Goal: Task Accomplishment & Management: Manage account settings

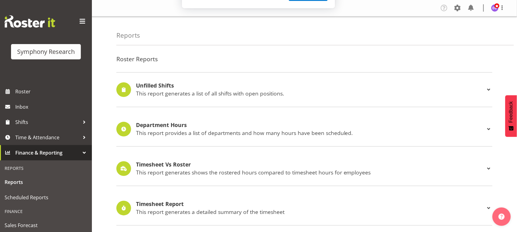
click at [276, 42] on button "Later" at bounding box center [272, 39] width 28 height 15
click at [26, 137] on span "Time & Attendance" at bounding box center [47, 137] width 64 height 9
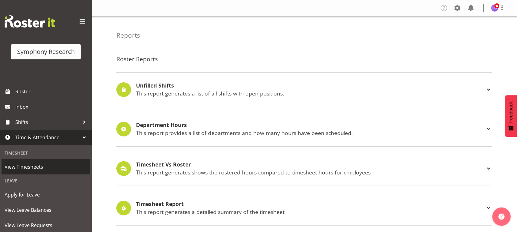
click at [28, 169] on span "View Timesheets" at bounding box center [46, 166] width 83 height 9
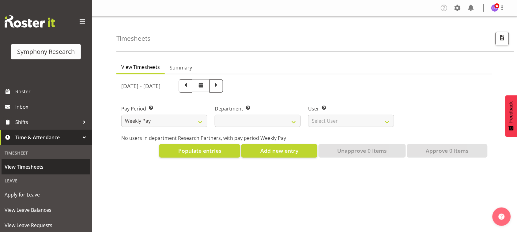
select select
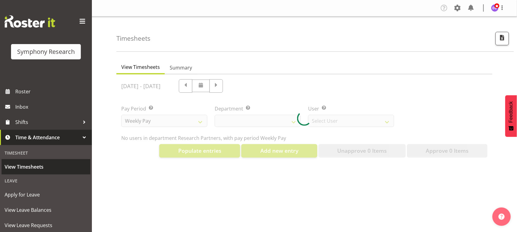
select select "10174"
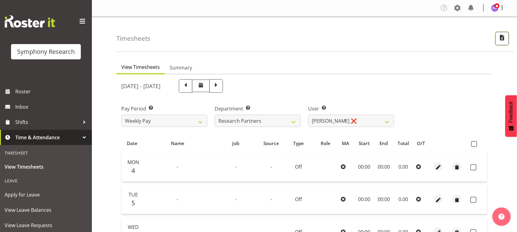
click at [503, 42] on span "button" at bounding box center [503, 38] width 8 height 8
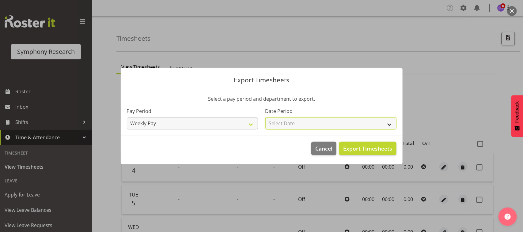
click at [359, 125] on select "Select Date Week starting 11/08/2025 Week starting 04/08/2025 Week starting 28/…" at bounding box center [330, 123] width 131 height 12
select select "2025-08-04"
click at [265, 117] on select "Select Date Week starting 11/08/2025 Week starting 04/08/2025 Week starting 28/…" at bounding box center [330, 123] width 131 height 12
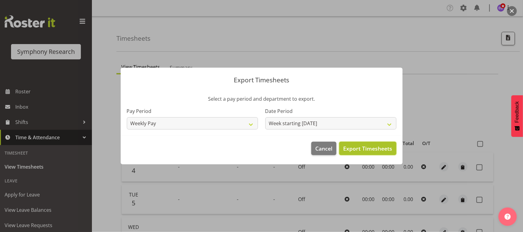
click at [373, 149] on span "Export Timesheets" at bounding box center [367, 149] width 49 height 8
click at [318, 146] on span "Cancel" at bounding box center [323, 149] width 17 height 8
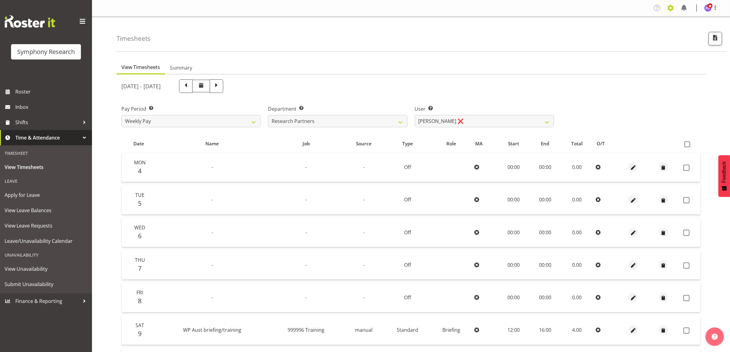
click at [517, 8] on span at bounding box center [670, 8] width 10 height 10
click at [517, 54] on link "Jobs" at bounding box center [632, 55] width 85 height 11
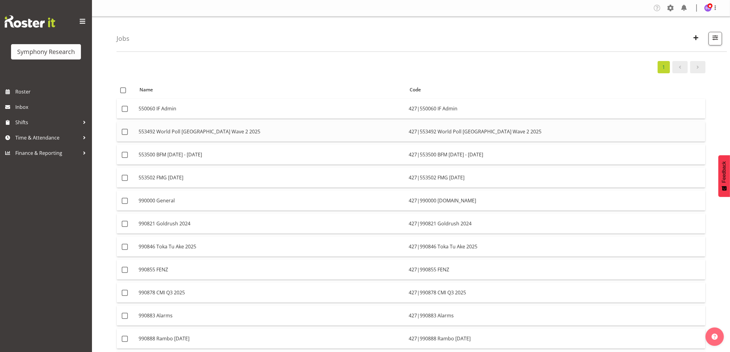
click at [328, 134] on td "553492 World Poll [GEOGRAPHIC_DATA] Wave 2 2025" at bounding box center [271, 132] width 270 height 20
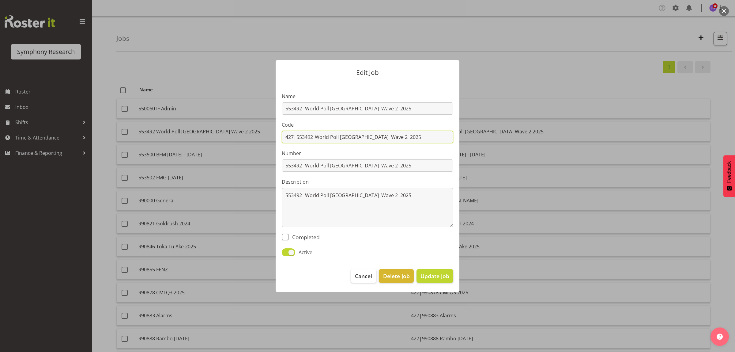
drag, startPoint x: 316, startPoint y: 135, endPoint x: 367, endPoint y: 121, distance: 53.1
click at [318, 134] on input "427|553492 World Poll [GEOGRAPHIC_DATA] Wave 2 2025" at bounding box center [368, 137] width 172 height 12
click at [360, 138] on input "427|553492 World Poll [GEOGRAPHIC_DATA] Wave 2 2025" at bounding box center [368, 137] width 172 height 12
drag, startPoint x: 388, startPoint y: 135, endPoint x: 296, endPoint y: 134, distance: 91.9
click at [296, 134] on input "427|553492 World [GEOGRAPHIC_DATA] W2 2025" at bounding box center [368, 137] width 172 height 12
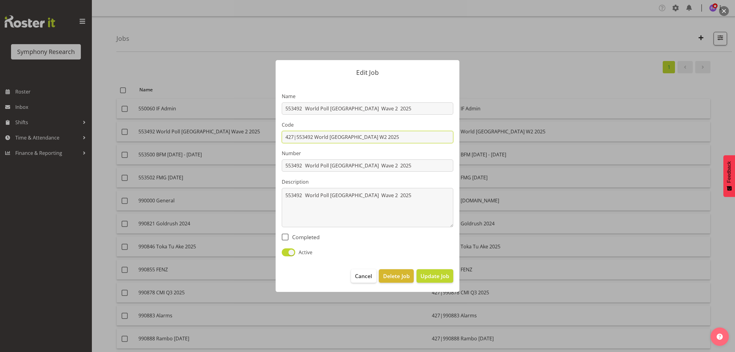
type input "427|C"
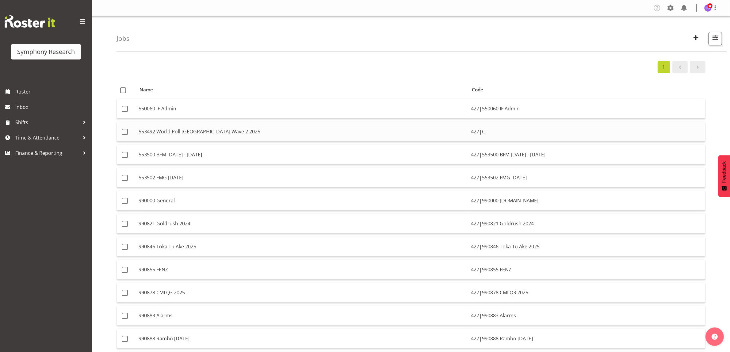
click at [225, 133] on td "553492 World Poll [GEOGRAPHIC_DATA] Wave 2 2025" at bounding box center [302, 132] width 332 height 20
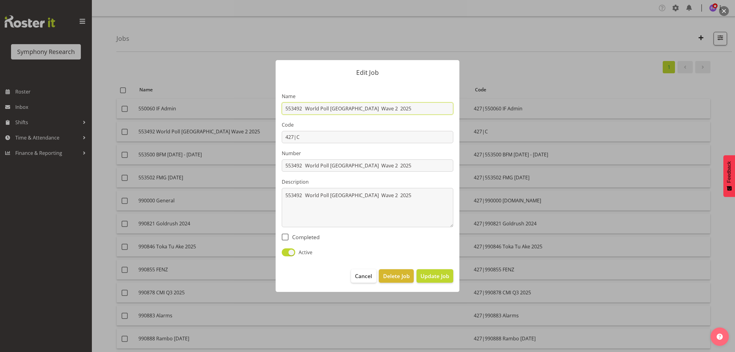
click at [305, 108] on input "553492 World Poll [GEOGRAPHIC_DATA] Wave 2 2025" at bounding box center [368, 108] width 172 height 12
drag, startPoint x: 350, startPoint y: 108, endPoint x: 377, endPoint y: 101, distance: 28.0
click at [353, 108] on input "553492 World Poll [GEOGRAPHIC_DATA] Wave 2 2025" at bounding box center [368, 108] width 172 height 12
drag, startPoint x: 369, startPoint y: 108, endPoint x: 348, endPoint y: 106, distance: 21.0
click at [348, 106] on input "553492 World Poll [GEOGRAPHIC_DATA] Wave 2 2025" at bounding box center [368, 108] width 172 height 12
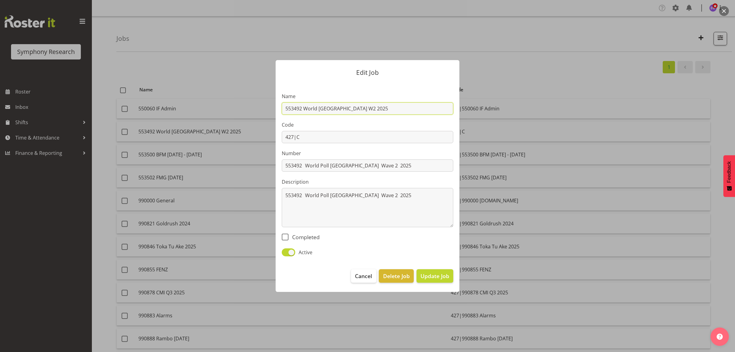
type input "553492 World [GEOGRAPHIC_DATA] W2 2025"
drag, startPoint x: 374, startPoint y: 109, endPoint x: 240, endPoint y: 100, distance: 135.1
click at [240, 100] on div "Edit Job Name 553492 World Poll [GEOGRAPHIC_DATA] W2 2025 Code 427|C Number 553…" at bounding box center [368, 176] width 294 height 263
drag, startPoint x: 298, startPoint y: 140, endPoint x: 349, endPoint y: 148, distance: 52.4
click at [354, 140] on input "427|C" at bounding box center [368, 137] width 172 height 12
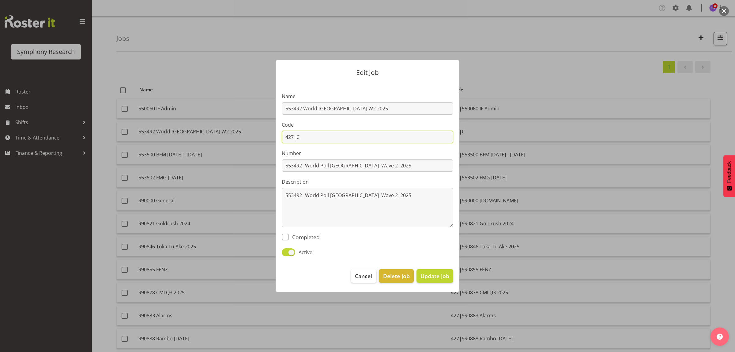
paste input "553492 World [GEOGRAPHIC_DATA] W2 2025"
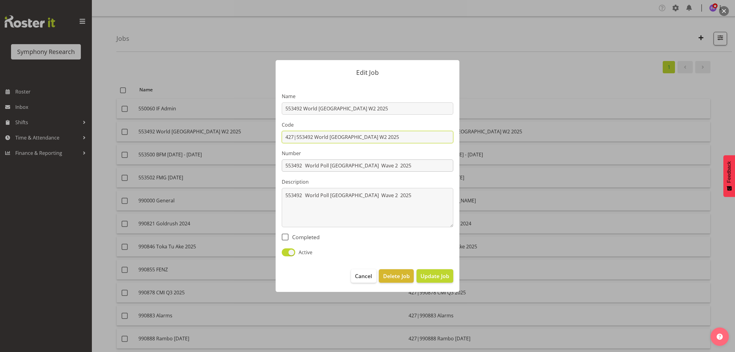
type input "427|553492 World [GEOGRAPHIC_DATA] W2 2025"
paste input "World Poll [GEOGRAPHIC_DATA] W2"
drag, startPoint x: 394, startPoint y: 166, endPoint x: 275, endPoint y: 161, distance: 118.7
click at [275, 161] on div "Edit Job Name 553492 World Poll [GEOGRAPHIC_DATA] W2 2025 Code 427|553492 World…" at bounding box center [368, 176] width 196 height 263
type input "553492 World [GEOGRAPHIC_DATA] W2 2025"
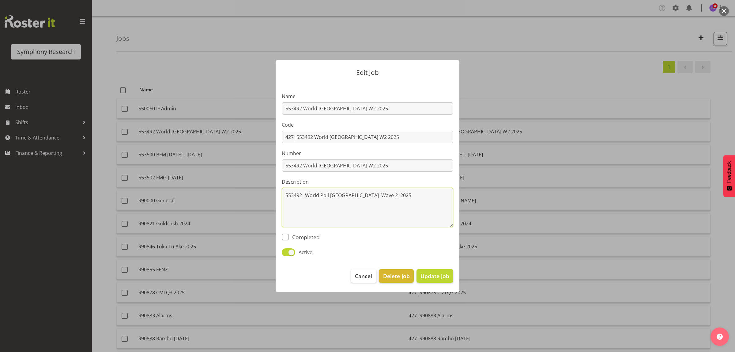
drag, startPoint x: 385, startPoint y: 196, endPoint x: 257, endPoint y: 191, distance: 128.8
click at [257, 191] on div "Edit Job Name 553492 World Poll [GEOGRAPHIC_DATA] W2 2025 Code 427|553492 World…" at bounding box center [368, 176] width 294 height 263
paste textarea "World Poll [GEOGRAPHIC_DATA] W2"
type textarea "553492 World [GEOGRAPHIC_DATA] W2 2025"
drag, startPoint x: 303, startPoint y: 163, endPoint x: 403, endPoint y: 170, distance: 100.4
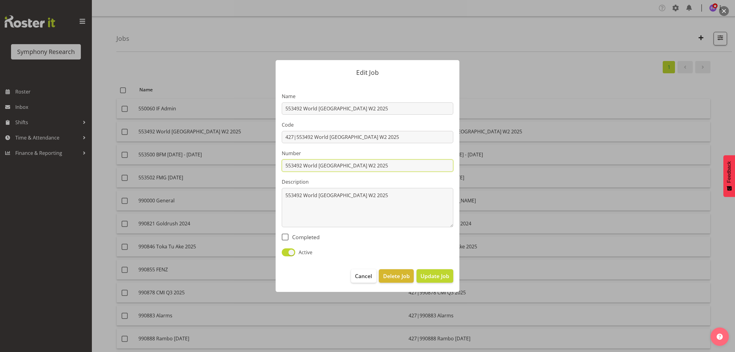
click at [403, 170] on input "553492 World [GEOGRAPHIC_DATA] W2 2025" at bounding box center [368, 165] width 172 height 12
type input "553492"
click at [434, 276] on span "Update Job" at bounding box center [435, 276] width 29 height 8
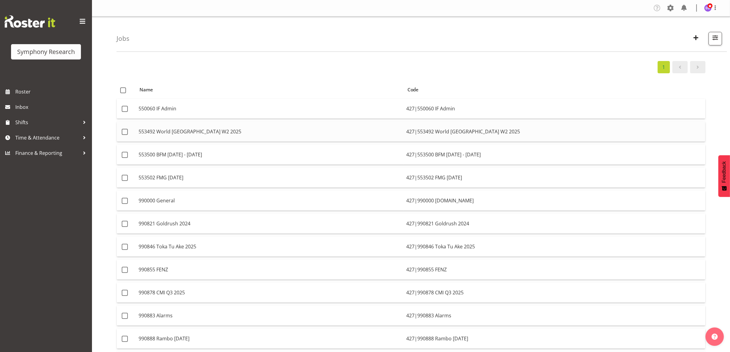
click at [245, 125] on td "553492 World [GEOGRAPHIC_DATA] W2 2025" at bounding box center [270, 132] width 268 height 20
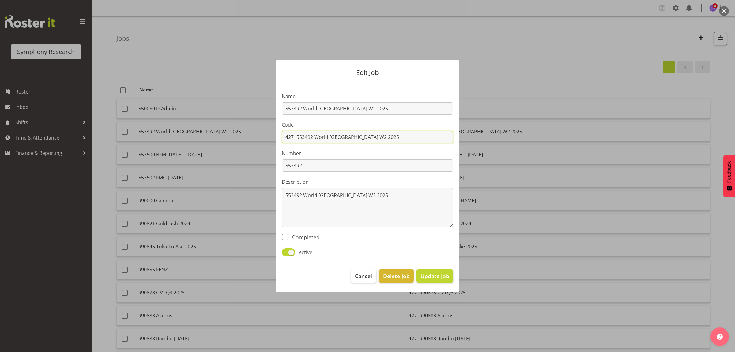
drag, startPoint x: 297, startPoint y: 136, endPoint x: 424, endPoint y: 149, distance: 127.8
click at [421, 149] on section "Name 553492 World Poll [GEOGRAPHIC_DATA] W2 2025 Code 427|553492 World [GEOGRAP…" at bounding box center [368, 172] width 184 height 181
paste input "Wave 2 Main"
type input "427|553492 World Poll Aus Wave 2 Main 2025"
drag, startPoint x: 282, startPoint y: 108, endPoint x: 385, endPoint y: 108, distance: 103.0
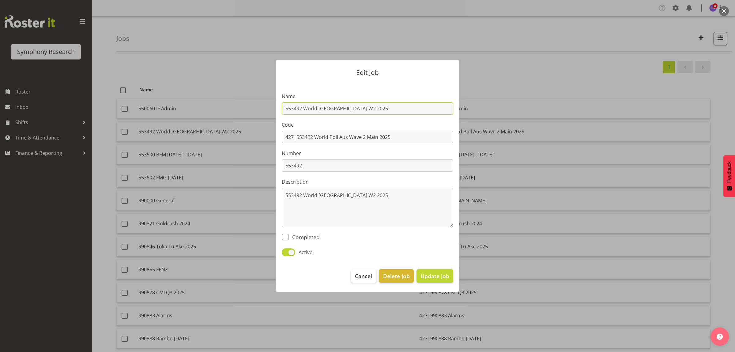
click at [385, 108] on input "553492 World [GEOGRAPHIC_DATA] W2 2025" at bounding box center [368, 108] width 172 height 12
paste input "Wave 2 Main"
type input "553492 World Poll Aus Wave 2 Main 2025"
drag, startPoint x: 282, startPoint y: 195, endPoint x: 386, endPoint y: 198, distance: 103.9
click at [386, 198] on textarea "553492 World [GEOGRAPHIC_DATA] W2 2025" at bounding box center [368, 207] width 172 height 39
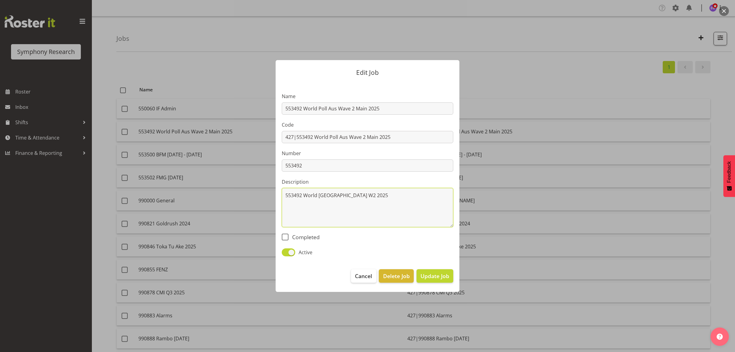
paste textarea "Wave 2 Main"
type textarea "553492 World Poll Aus Wave 2 Main 2025"
click at [435, 278] on span "Update Job" at bounding box center [435, 276] width 29 height 8
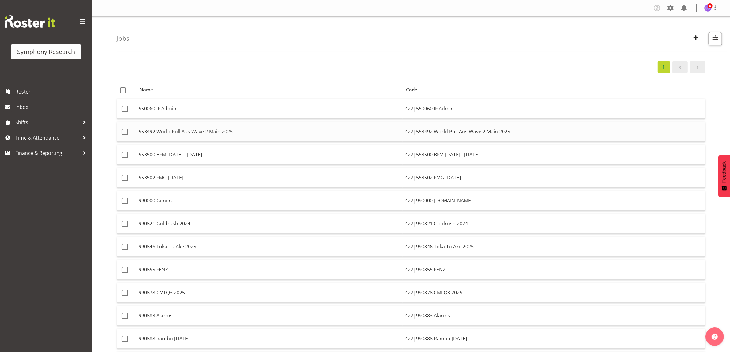
click at [350, 129] on td "553492 World Poll Aus Wave 2 Main 2025" at bounding box center [269, 132] width 266 height 20
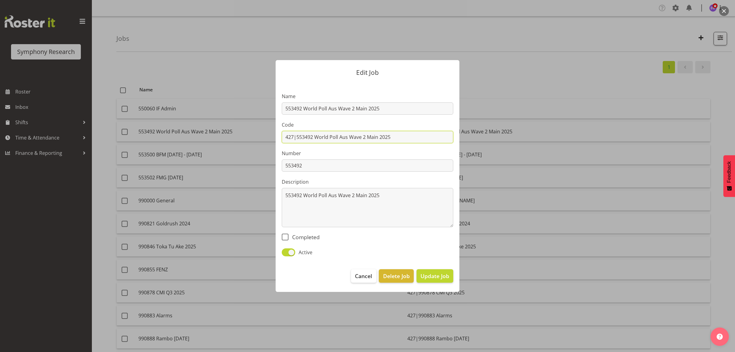
drag, startPoint x: 306, startPoint y: 135, endPoint x: 434, endPoint y: 139, distance: 128.1
click at [432, 140] on input "427|553492 World Poll Aus Wave 2 Main 2025" at bounding box center [368, 137] width 172 height 12
click at [361, 276] on span "Cancel" at bounding box center [363, 276] width 17 height 8
